Goal: Task Accomplishment & Management: Use online tool/utility

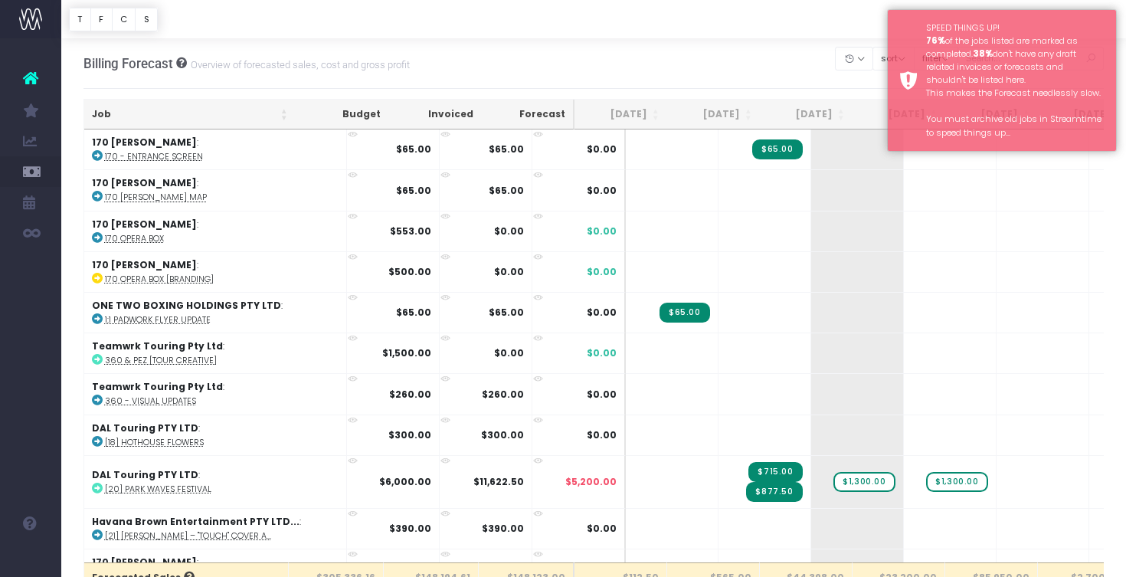
scroll to position [3, 0]
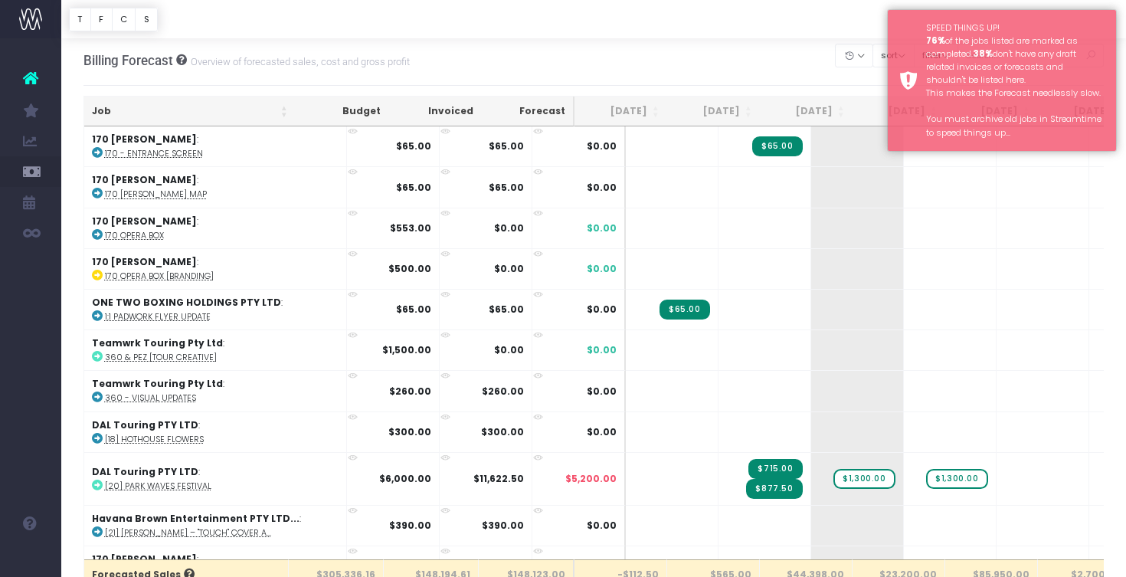
click at [844, 16] on div at bounding box center [593, 19] width 1065 height 38
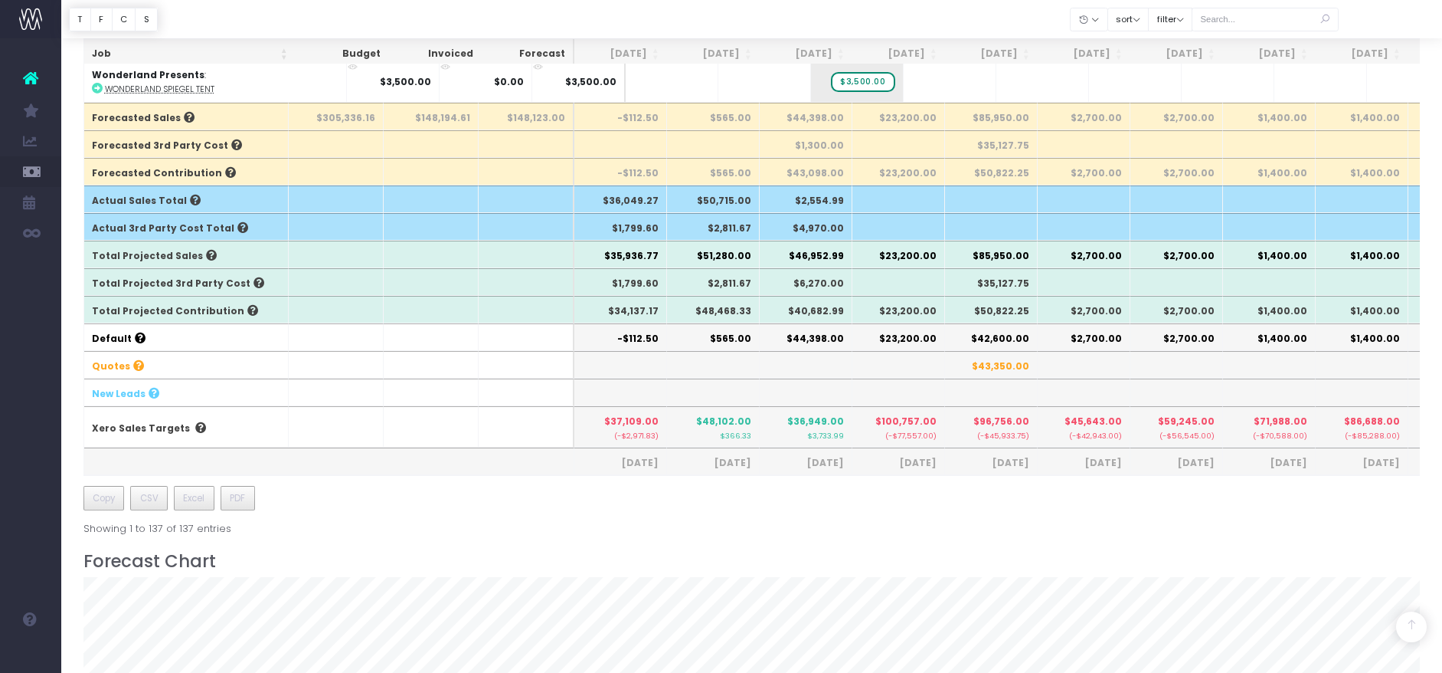
scroll to position [5517, 0]
drag, startPoint x: 934, startPoint y: 440, endPoint x: 879, endPoint y: 438, distance: 55.2
click at [879, 438] on th "$100,757.00 (-$77,557.00)" at bounding box center [899, 426] width 93 height 41
click at [879, 438] on small "(-$77,557.00)" at bounding box center [898, 434] width 77 height 13
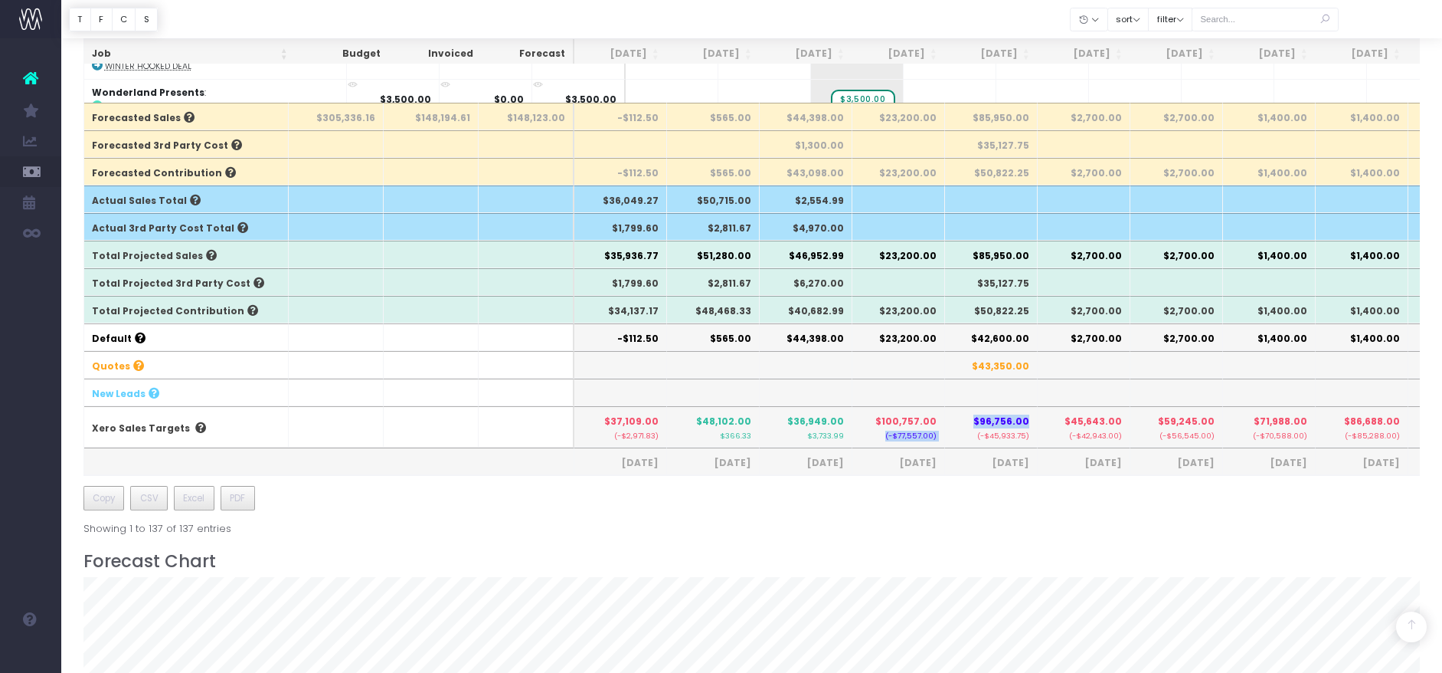
drag, startPoint x: 879, startPoint y: 438, endPoint x: 957, endPoint y: 437, distance: 78.1
click at [957, 437] on tr "Xero Sales Targets $37,109.00 (-$2,971.83) $48,102.00 $366.33 $36,949.00 $3,733…" at bounding box center [978, 426] width 1788 height 41
drag, startPoint x: 957, startPoint y: 437, endPoint x: 889, endPoint y: 436, distance: 67.4
click at [889, 436] on tr "Xero Sales Targets $37,109.00 (-$2,971.83) $48,102.00 $366.33 $36,949.00 $3,733…" at bounding box center [978, 426] width 1788 height 41
click at [889, 436] on small "(-$77,557.00)" at bounding box center [898, 434] width 77 height 13
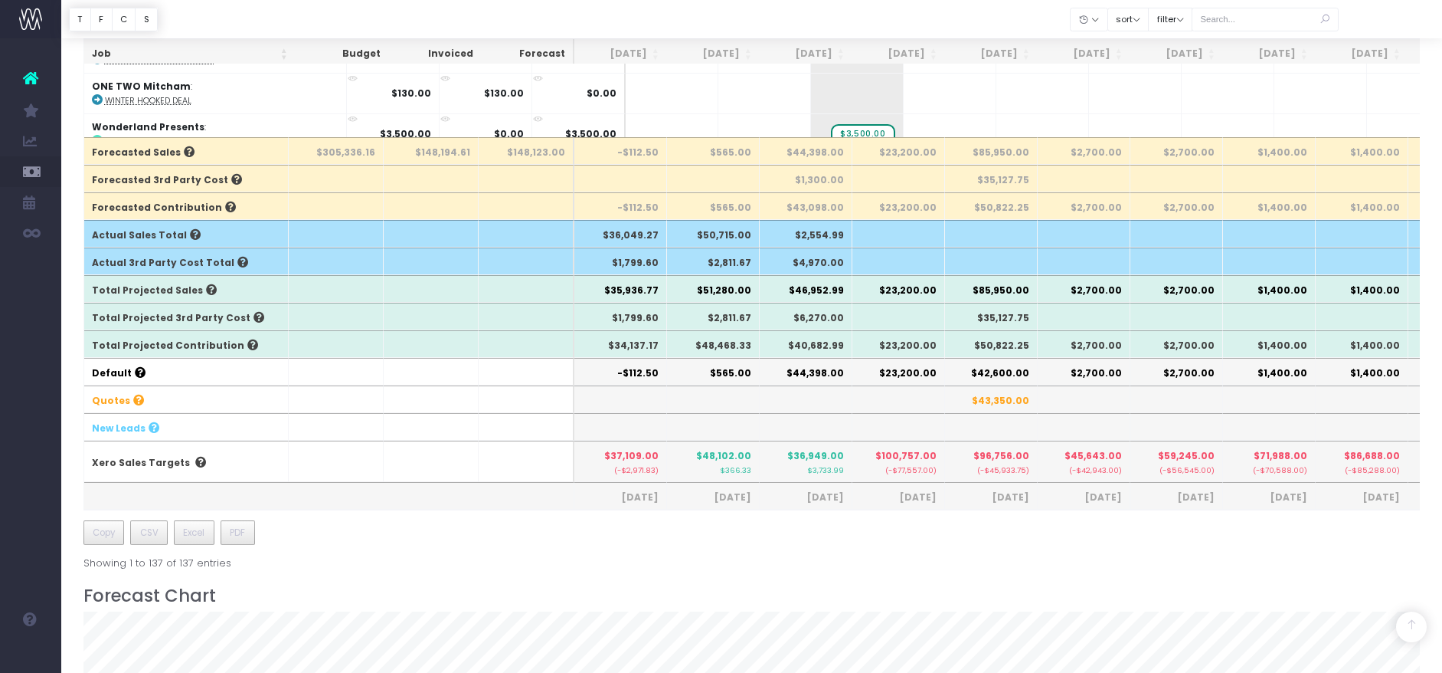
scroll to position [492, 0]
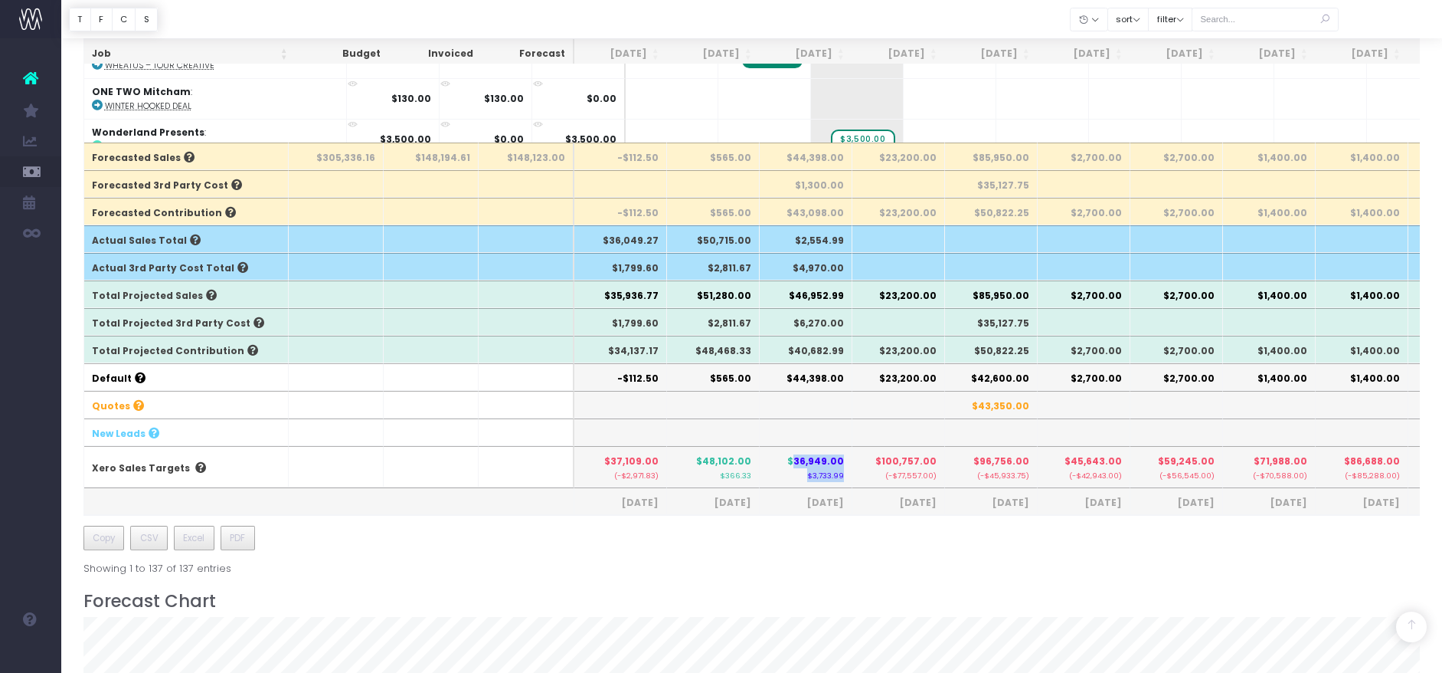
drag, startPoint x: 794, startPoint y: 460, endPoint x: 843, endPoint y: 473, distance: 50.9
click at [842, 469] on th "$36,949.00 $3,733.99" at bounding box center [806, 466] width 93 height 41
click at [837, 475] on small "$3,733.99" at bounding box center [825, 474] width 37 height 12
drag, startPoint x: 878, startPoint y: 462, endPoint x: 934, endPoint y: 476, distance: 57.8
click at [934, 476] on th "$100,757.00 (-$77,557.00)" at bounding box center [899, 466] width 93 height 41
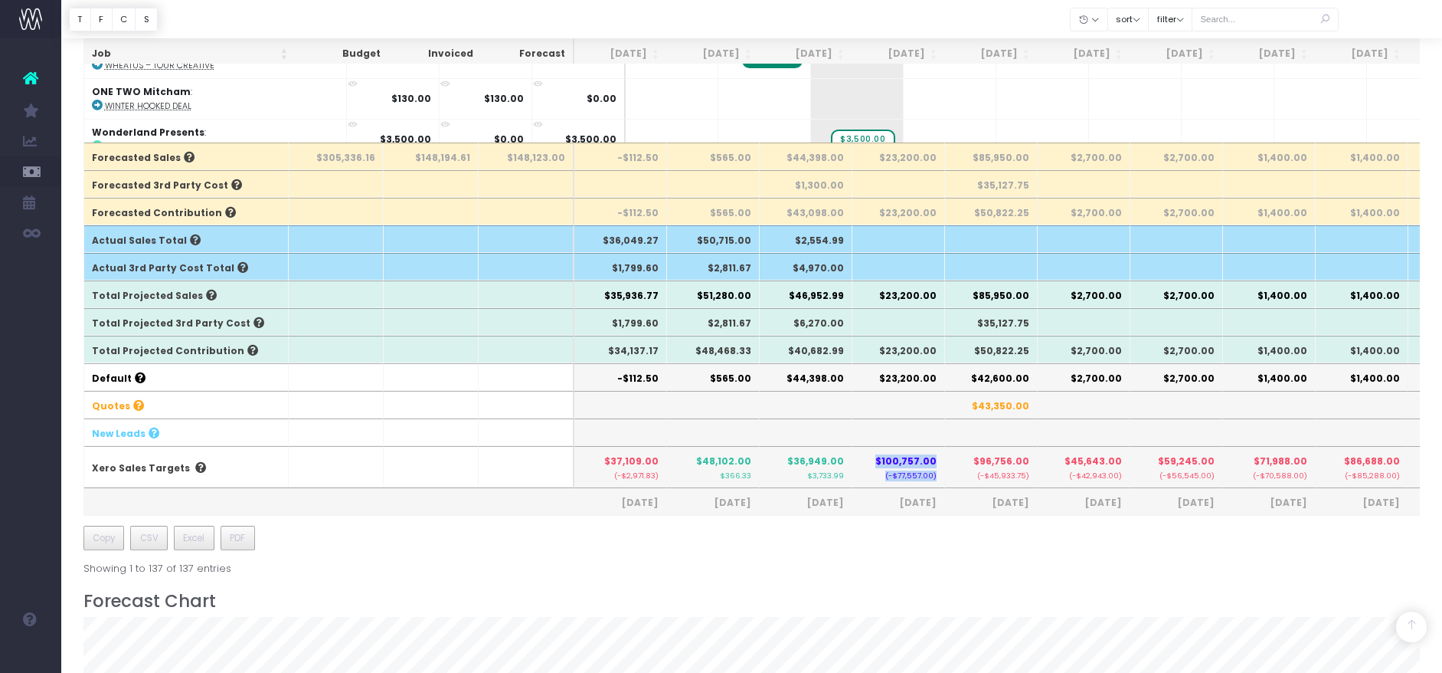
drag, startPoint x: 933, startPoint y: 476, endPoint x: 863, endPoint y: 460, distance: 71.4
click at [863, 460] on th "$100,757.00 (-$77,557.00)" at bounding box center [899, 466] width 93 height 41
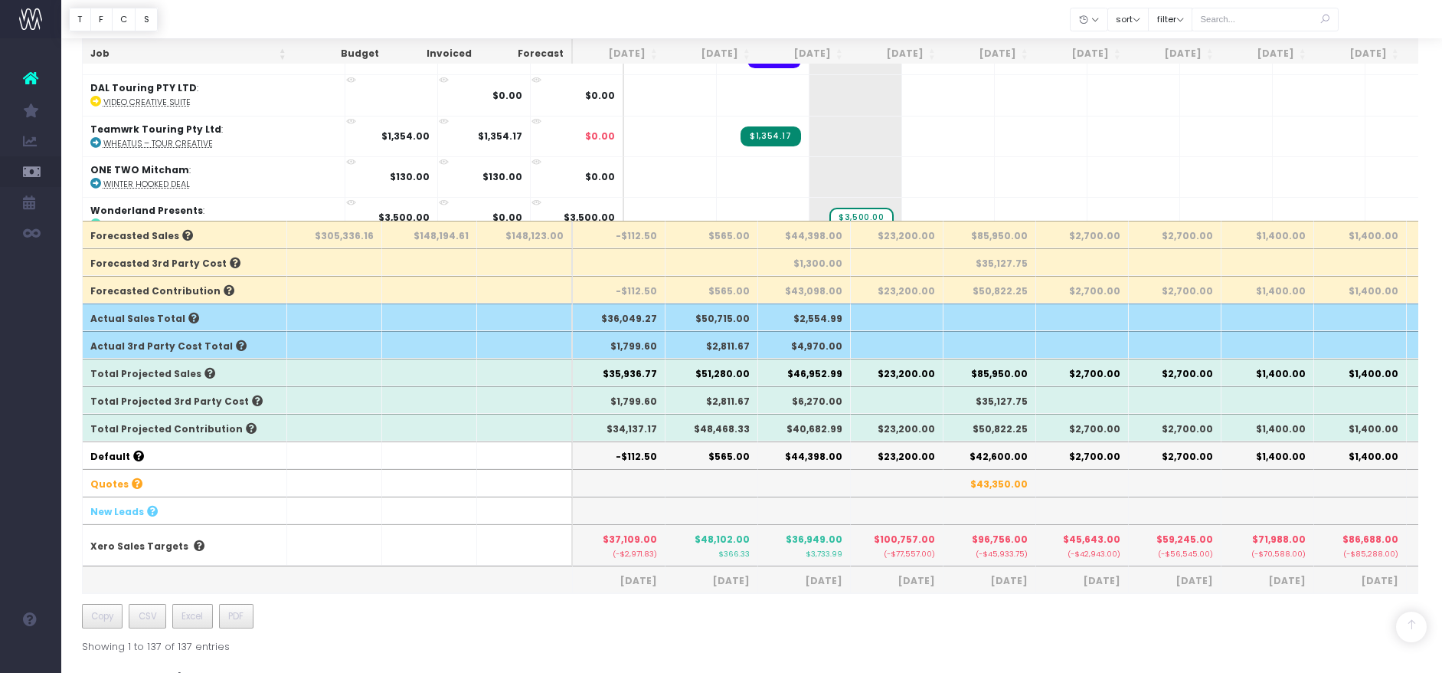
scroll to position [416, 0]
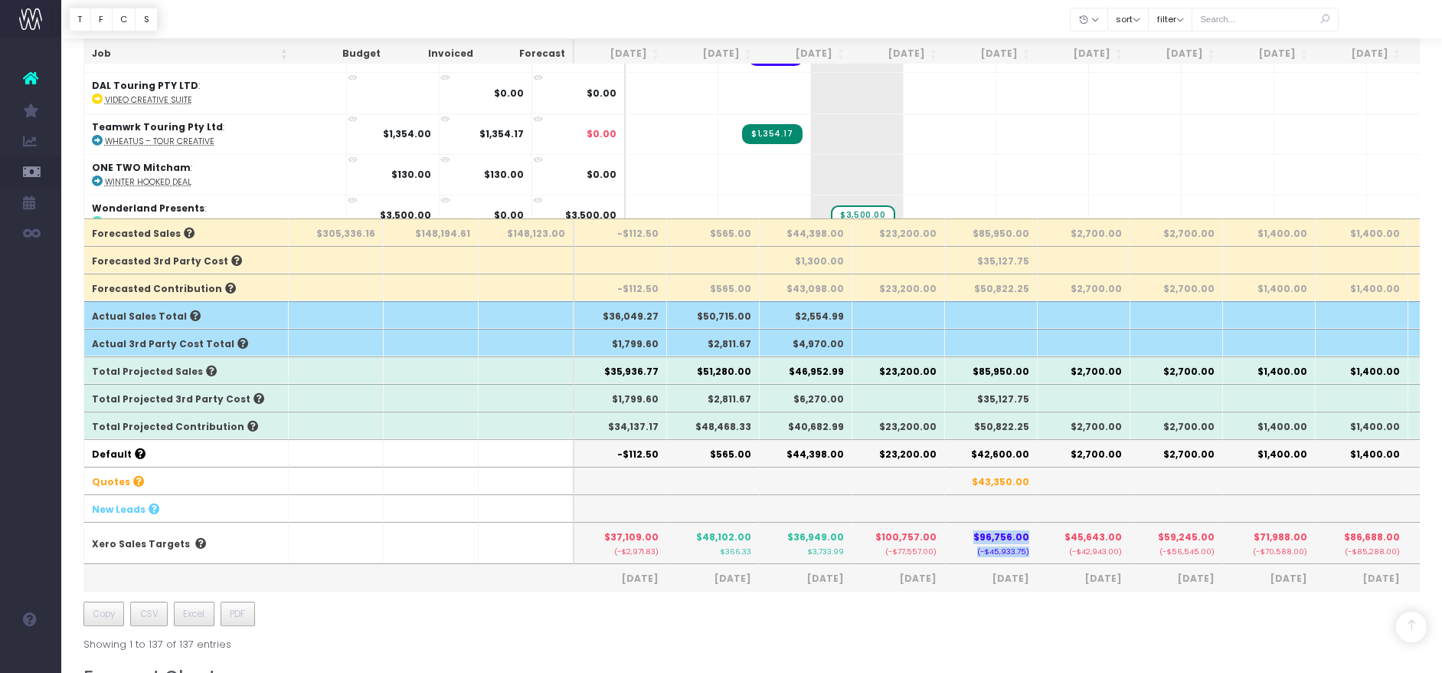
drag, startPoint x: 974, startPoint y: 538, endPoint x: 974, endPoint y: 561, distance: 23.8
click at [974, 561] on th "$96,756.00 (-$45,933.75)" at bounding box center [991, 542] width 93 height 41
drag, startPoint x: 960, startPoint y: 558, endPoint x: 854, endPoint y: 538, distance: 107.7
click at [854, 538] on tr "Xero Sales Targets $37,109.00 (-$2,971.83) $48,102.00 $366.33 $36,949.00 $3,733…" at bounding box center [978, 542] width 1788 height 41
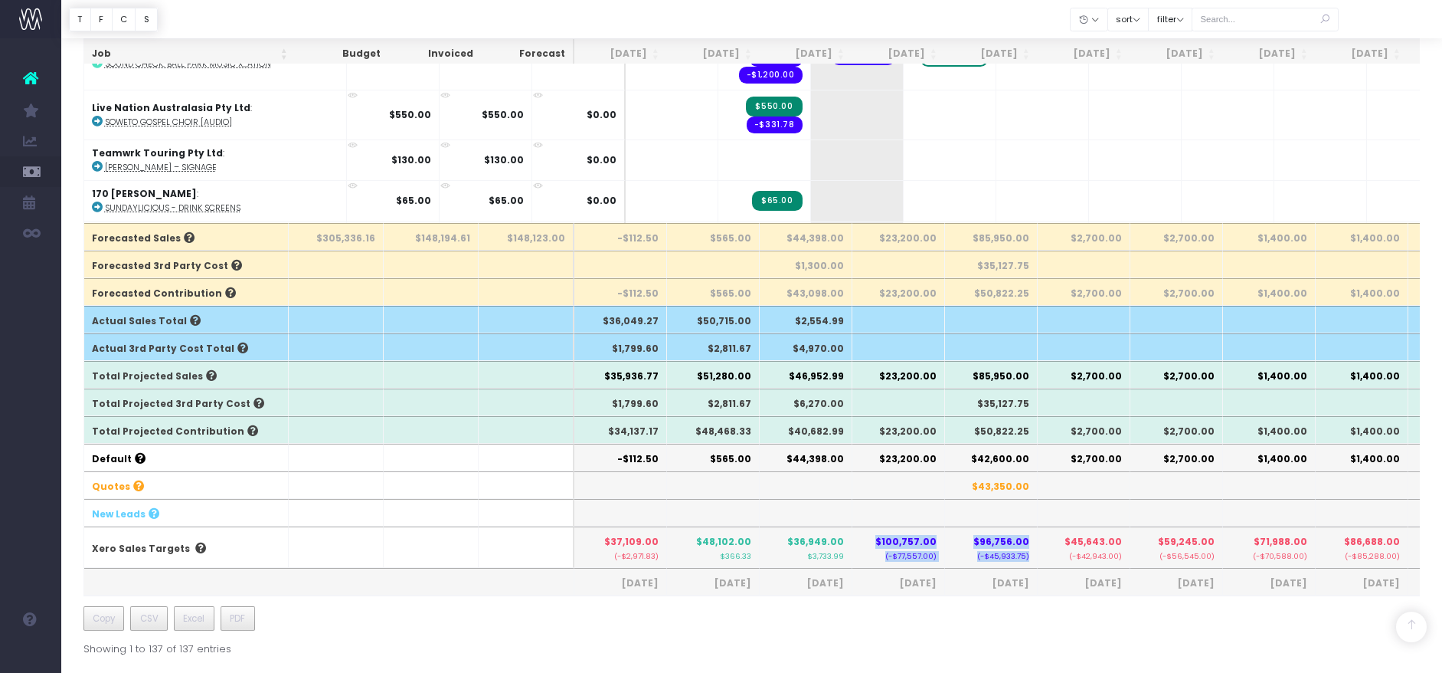
scroll to position [378, 0]
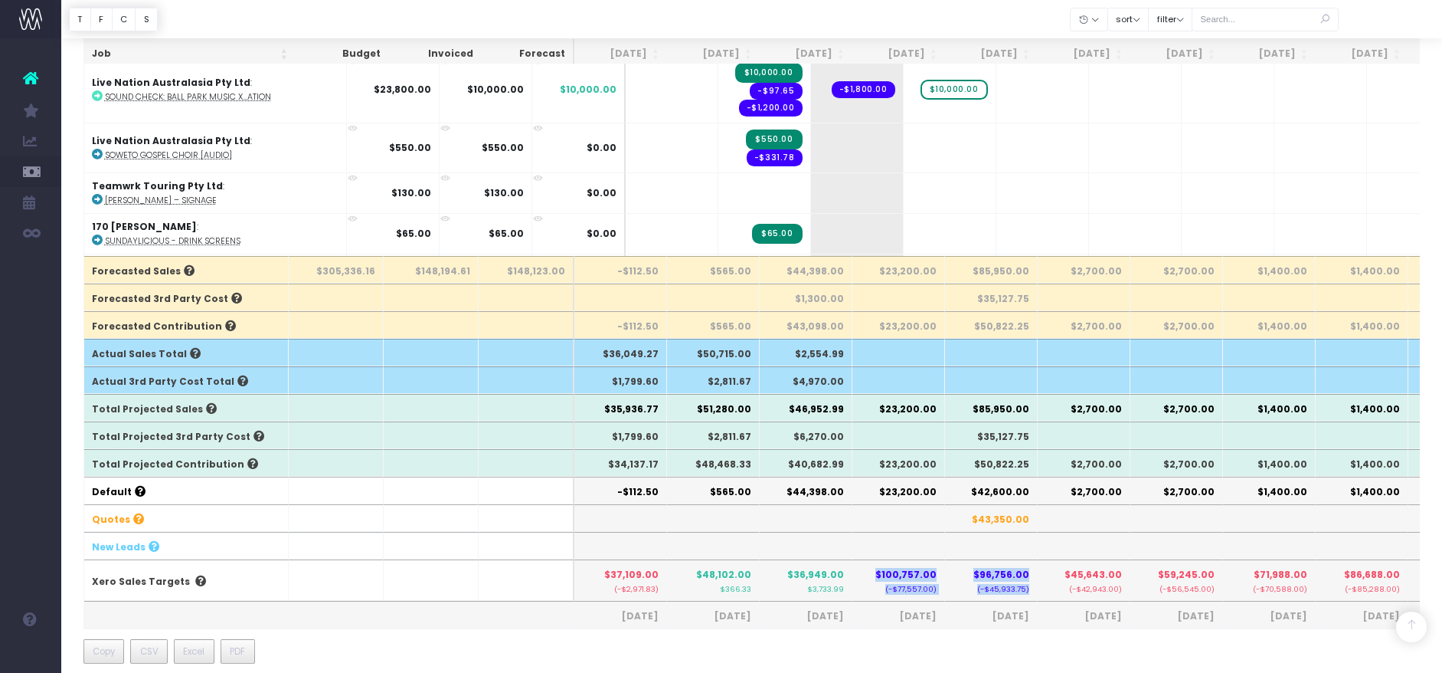
click at [859, 574] on th "$100,757.00 (-$77,557.00)" at bounding box center [899, 579] width 93 height 41
drag, startPoint x: 886, startPoint y: 571, endPoint x: 988, endPoint y: 594, distance: 104.4
click at [988, 576] on tr "Xero Sales Targets $37,109.00 (-$2,971.83) $48,102.00 $366.33 $36,949.00 $3,733…" at bounding box center [978, 579] width 1788 height 41
click at [1020, 565] on th "$96,756.00 (-$45,933.75)" at bounding box center [991, 579] width 93 height 41
drag, startPoint x: 994, startPoint y: 583, endPoint x: 869, endPoint y: 577, distance: 125.8
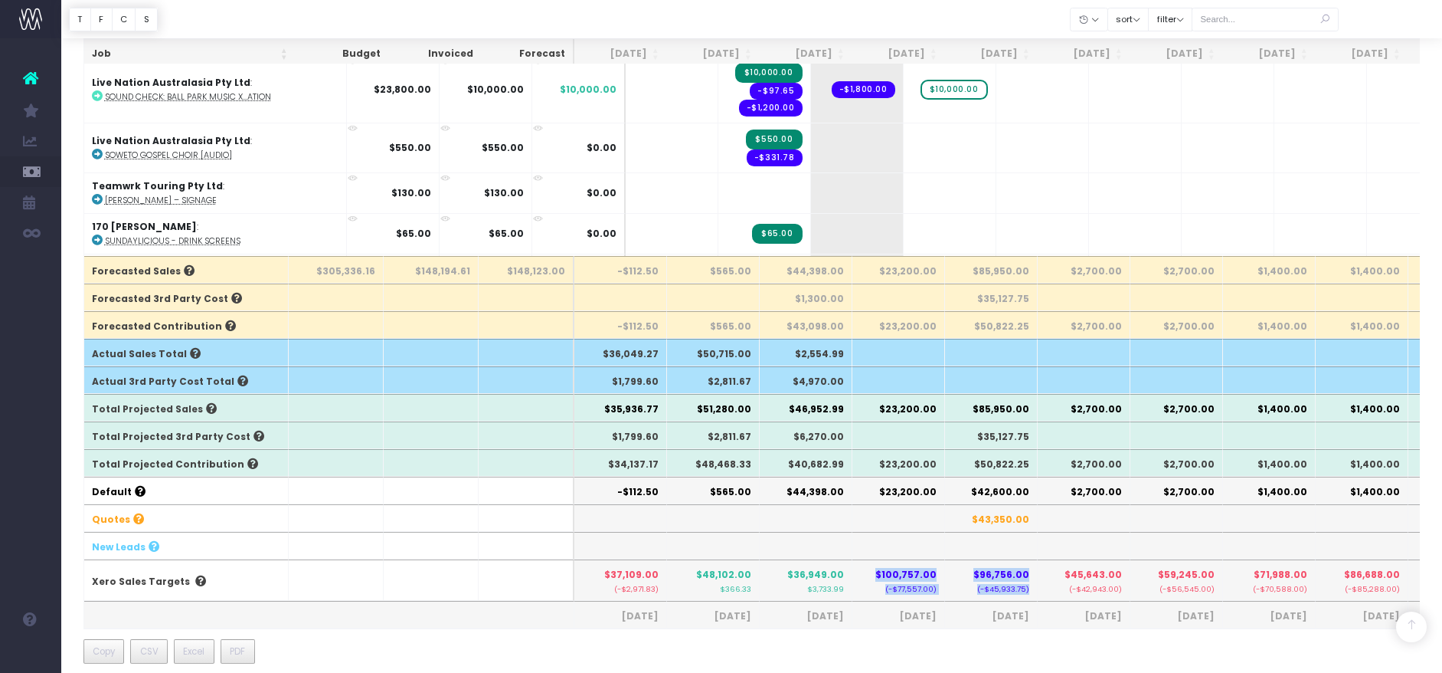
click at [869, 576] on tr "Xero Sales Targets $37,109.00 (-$2,971.83) $48,102.00 $366.33 $36,949.00 $3,733…" at bounding box center [978, 579] width 1788 height 41
click at [870, 576] on th "$100,757.00 (-$77,557.00)" at bounding box center [899, 579] width 93 height 41
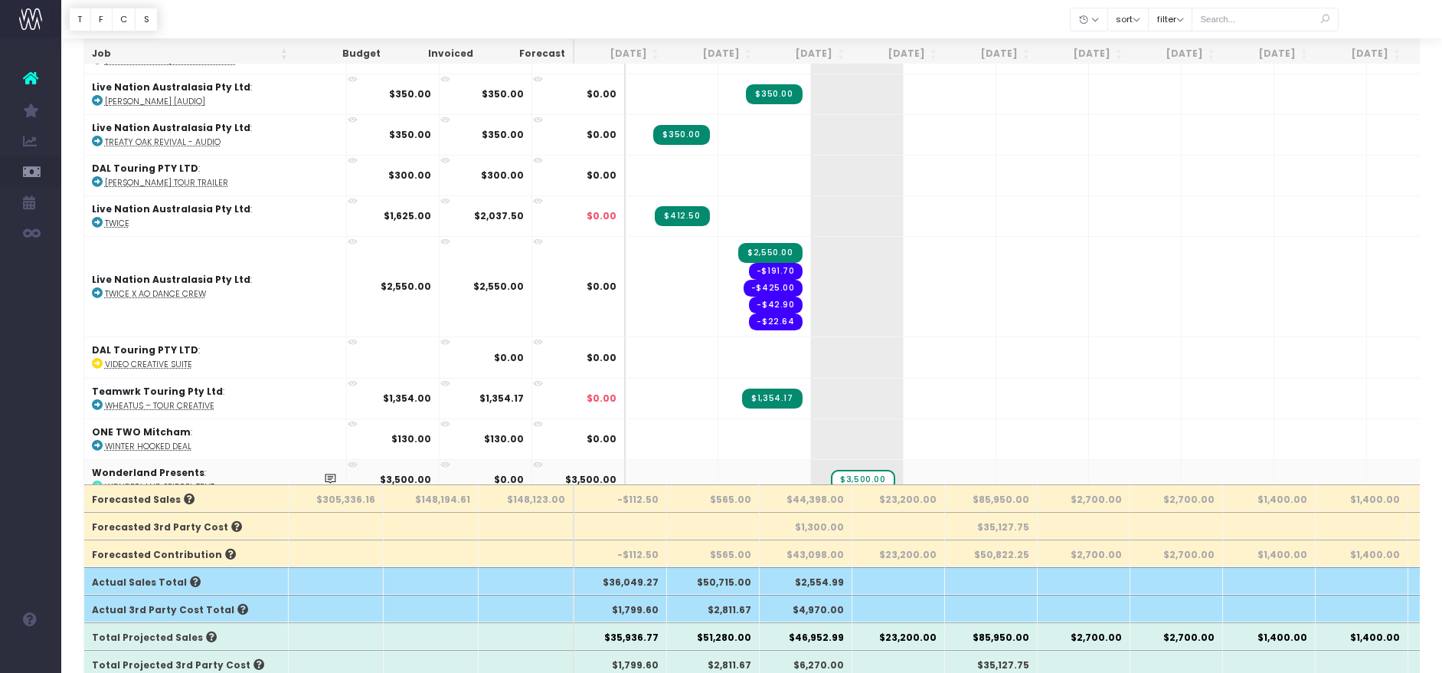
scroll to position [5517, 0]
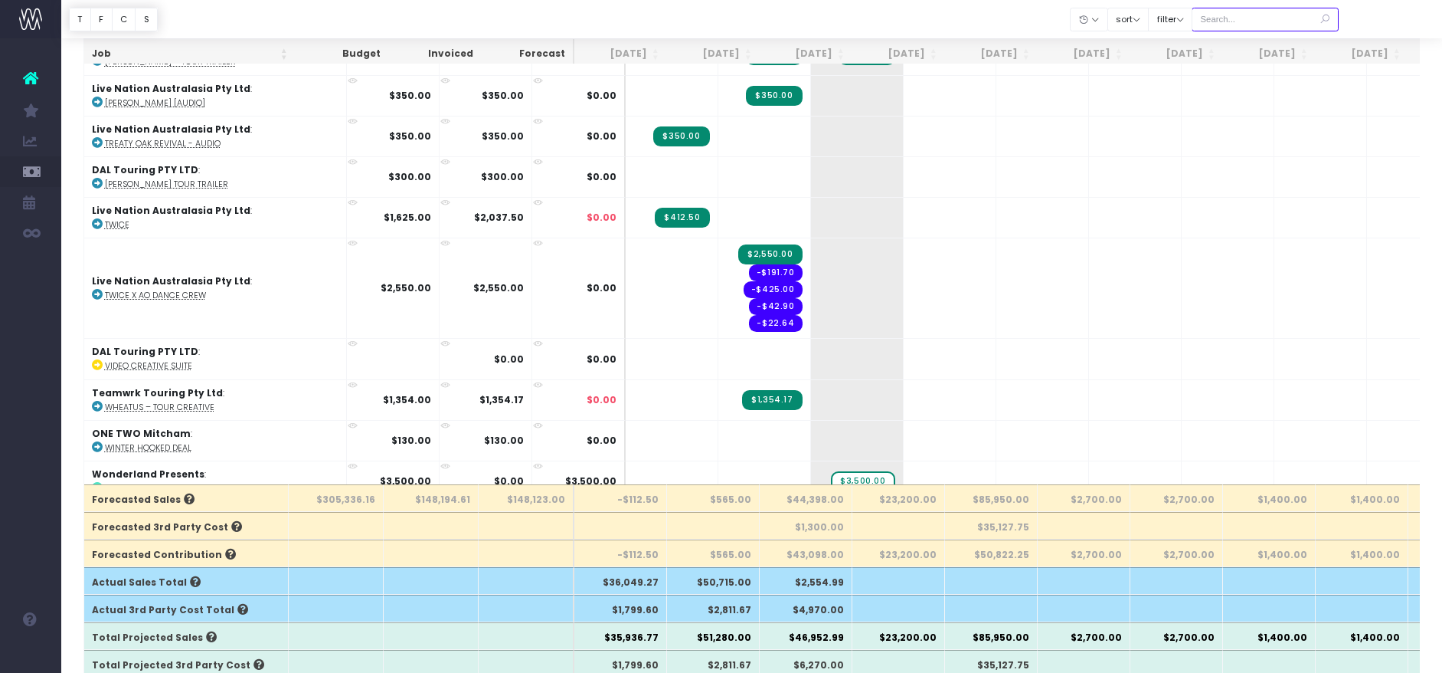
click at [1125, 18] on input "text" at bounding box center [1265, 20] width 147 height 24
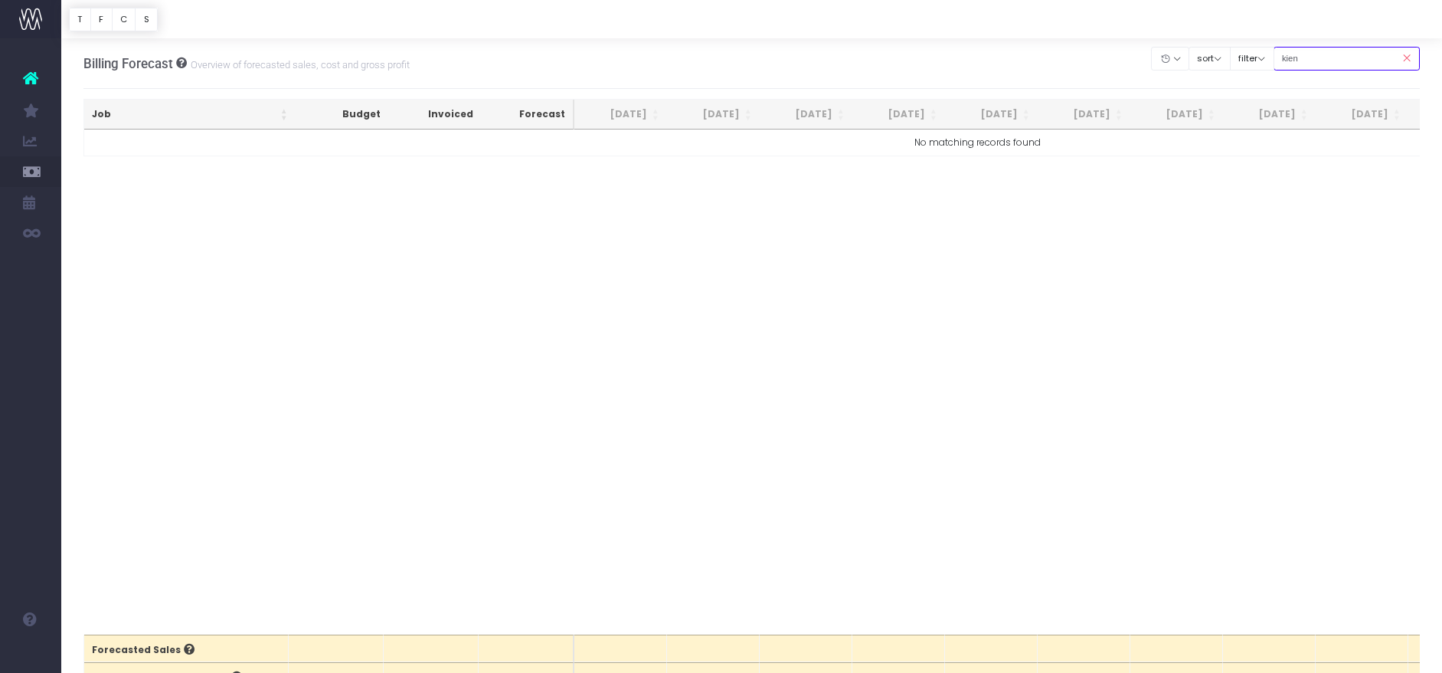
scroll to position [0, 0]
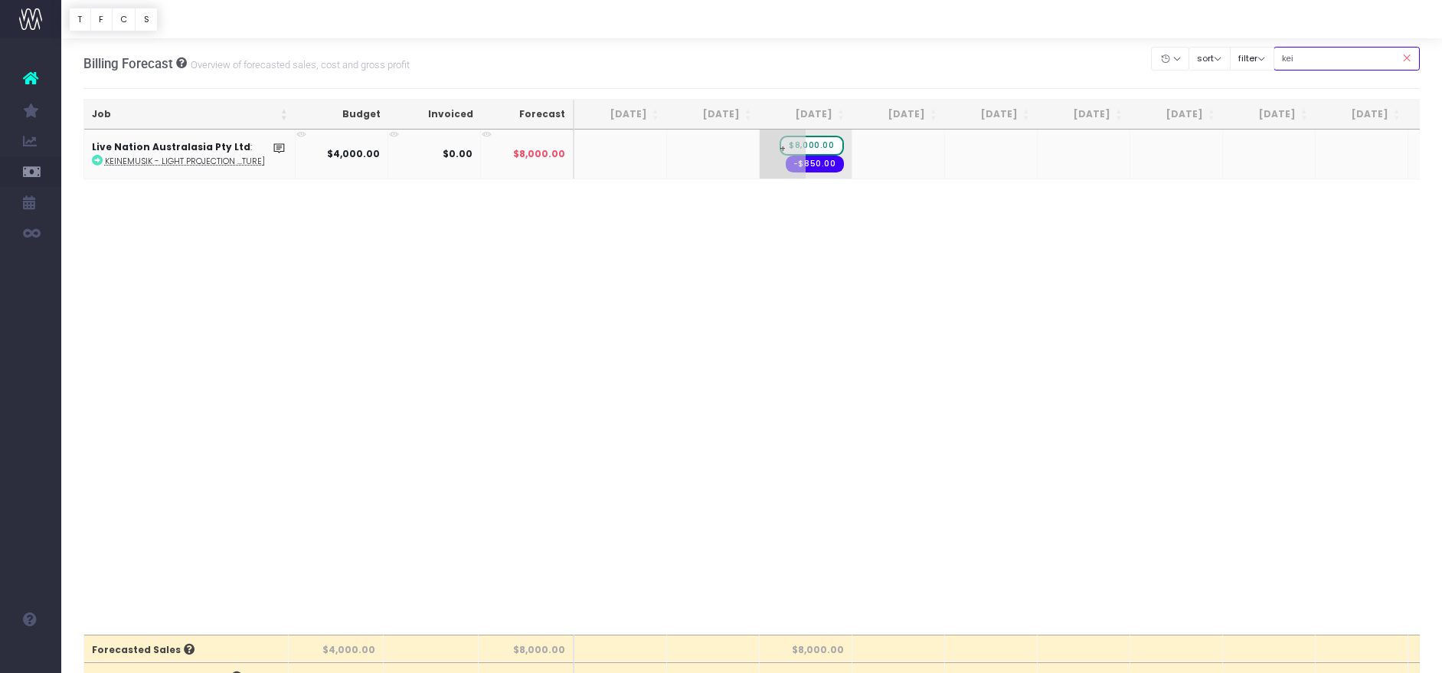
type input "kei"
click at [832, 147] on span "$8,000.00" at bounding box center [812, 146] width 64 height 20
type input "4000"
click at [798, 62] on body "Oh my... this is bad. [PERSON_NAME] wasn't able to load this page. Please conta…" at bounding box center [721, 336] width 1442 height 673
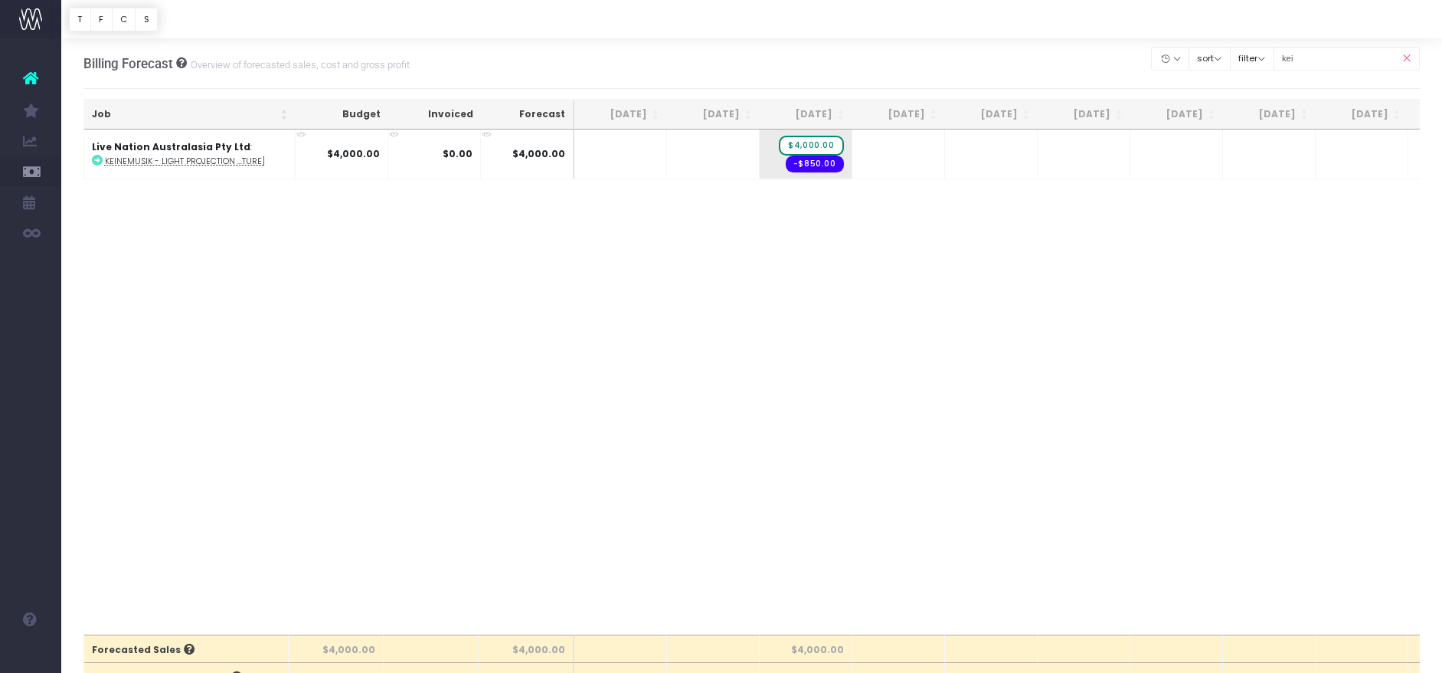
click at [1125, 61] on icon at bounding box center [1406, 58] width 27 height 31
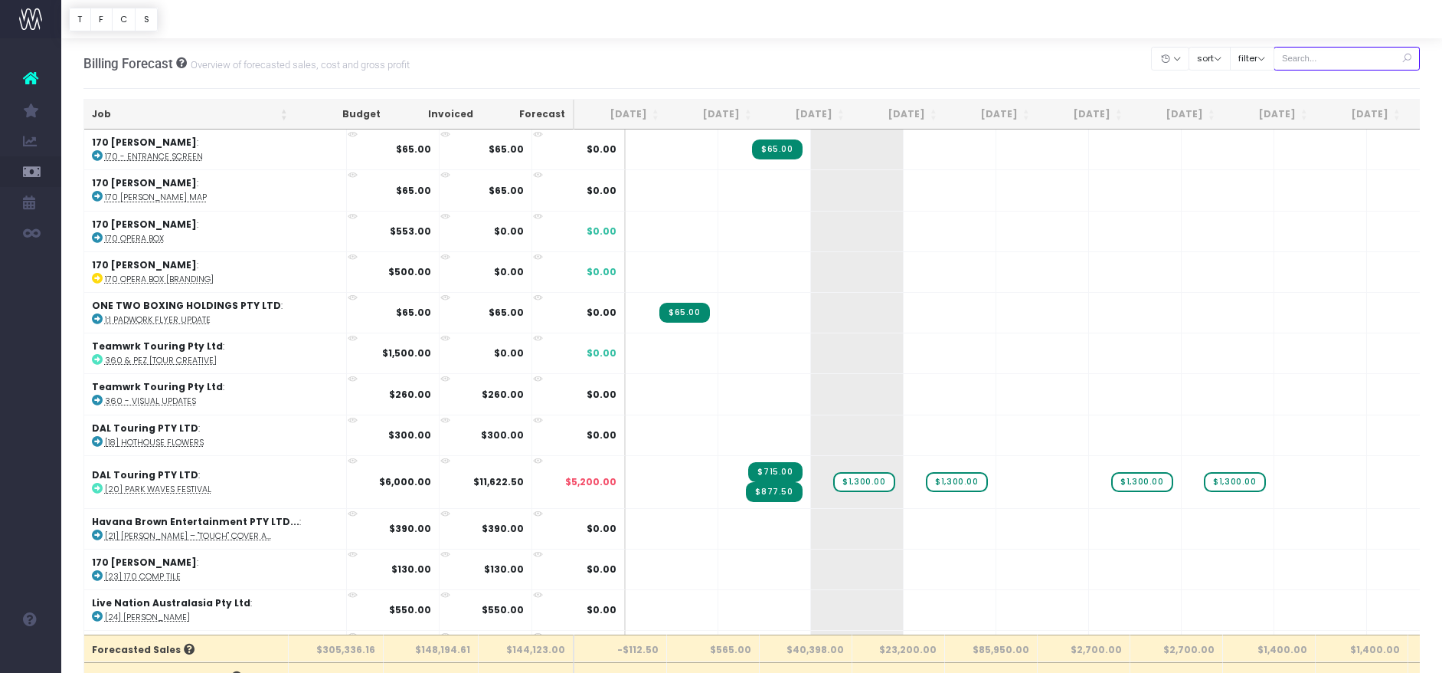
click at [1125, 53] on input "text" at bounding box center [1347, 59] width 147 height 24
type input "[GEOGRAPHIC_DATA]"
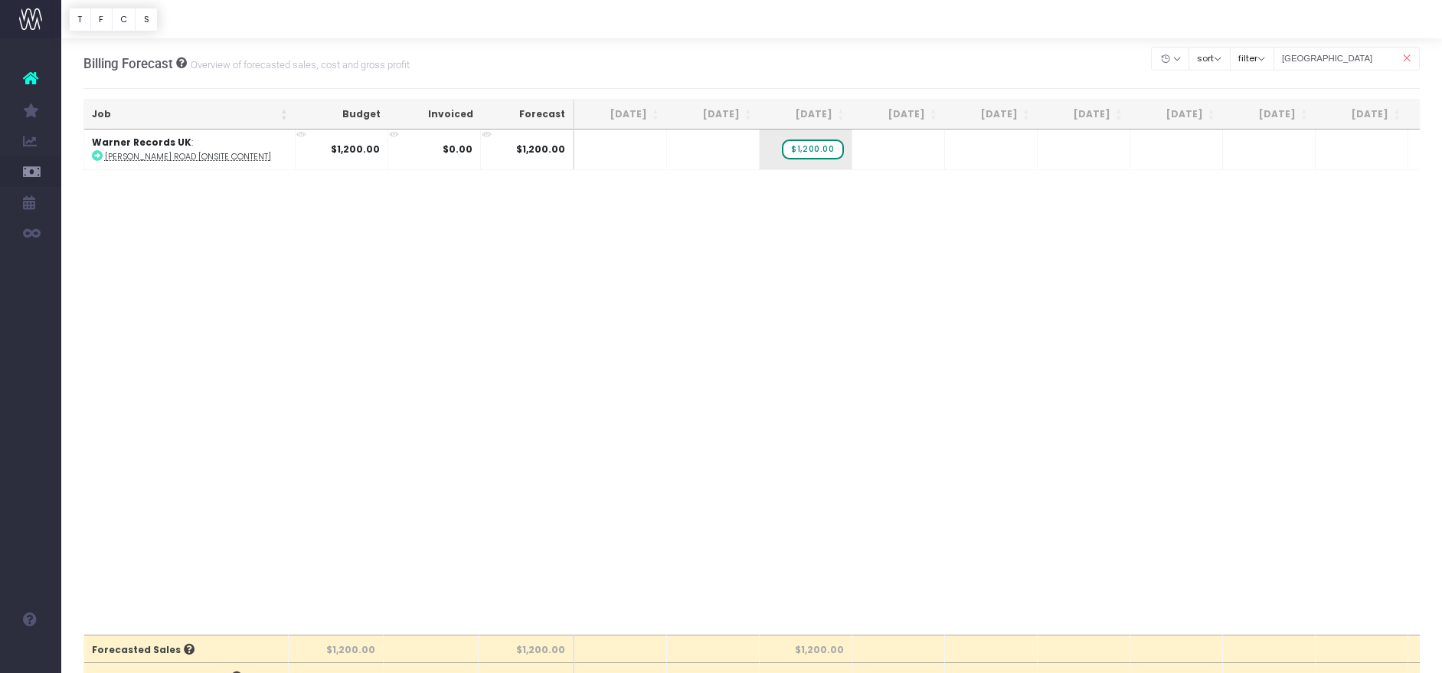
click at [1125, 56] on icon at bounding box center [1406, 58] width 27 height 31
